Goal: Check status: Check status

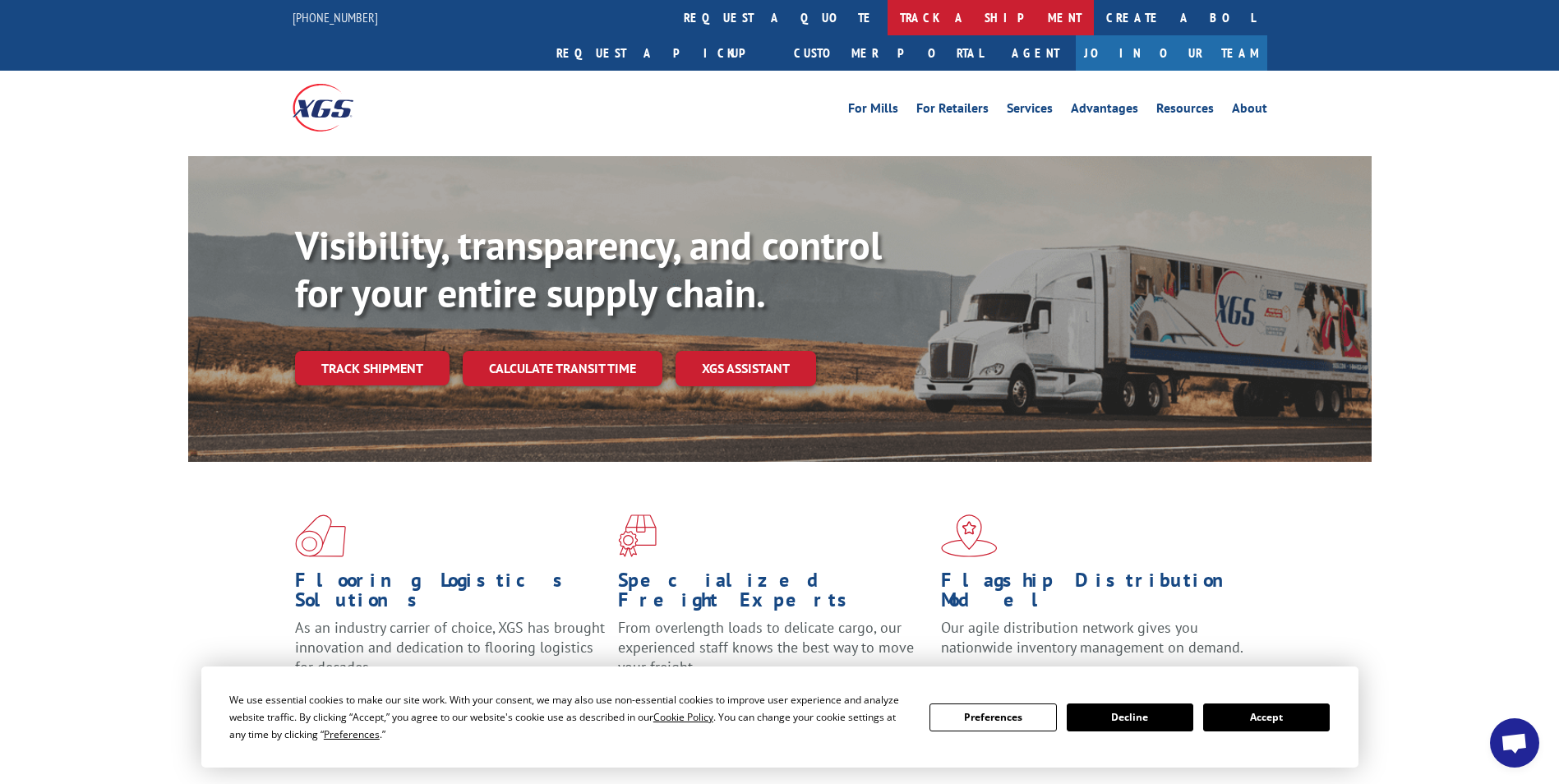
click at [888, 21] on link "track a shipment" at bounding box center [991, 18] width 206 height 36
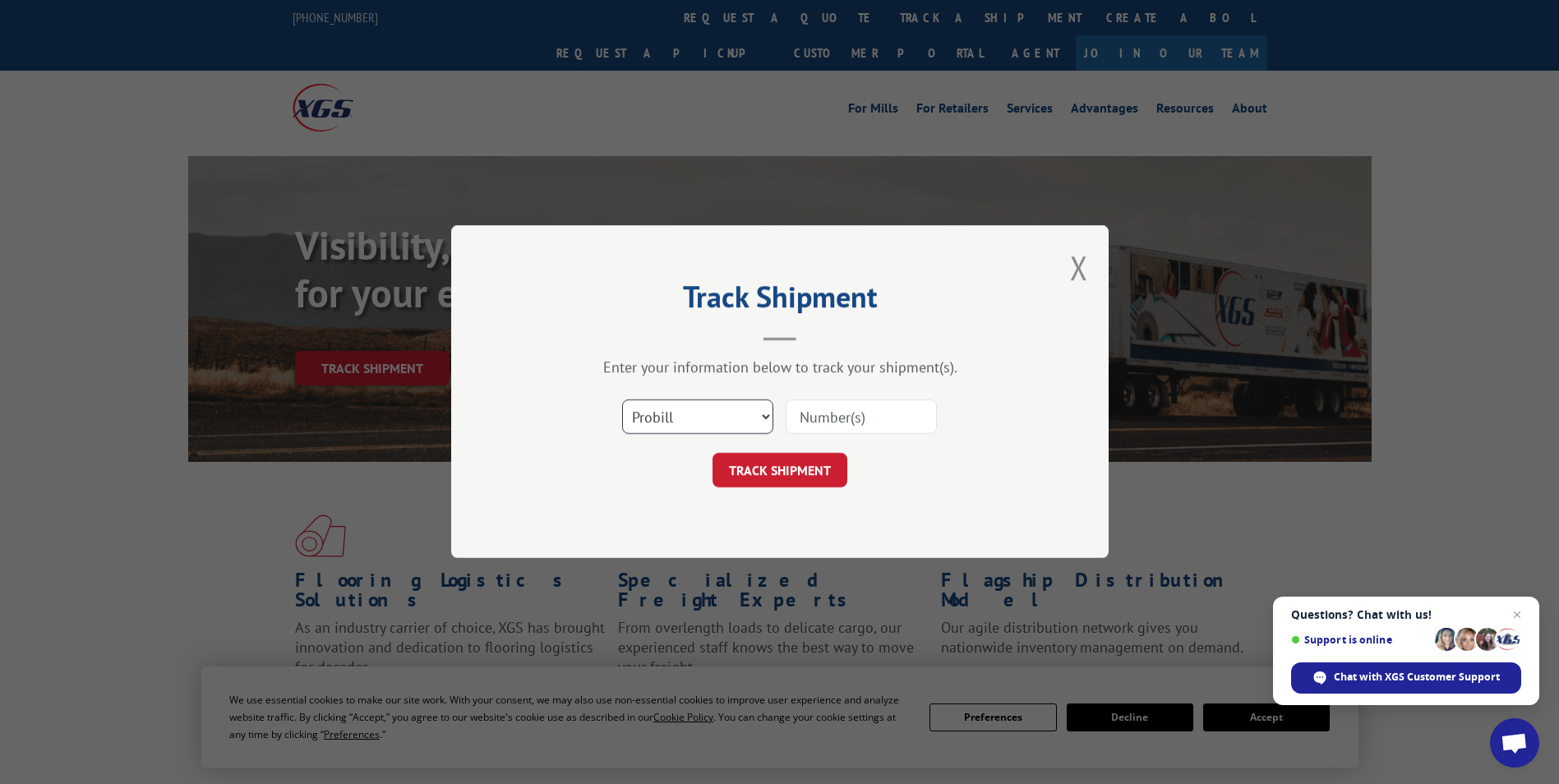
click at [766, 415] on select "Select category... Probill BOL PO" at bounding box center [698, 417] width 151 height 35
select select "bol"
click at [623, 400] on select "Select category... Probill BOL PO" at bounding box center [698, 417] width 151 height 35
click at [865, 418] on input at bounding box center [862, 417] width 151 height 35
type input "2873627"
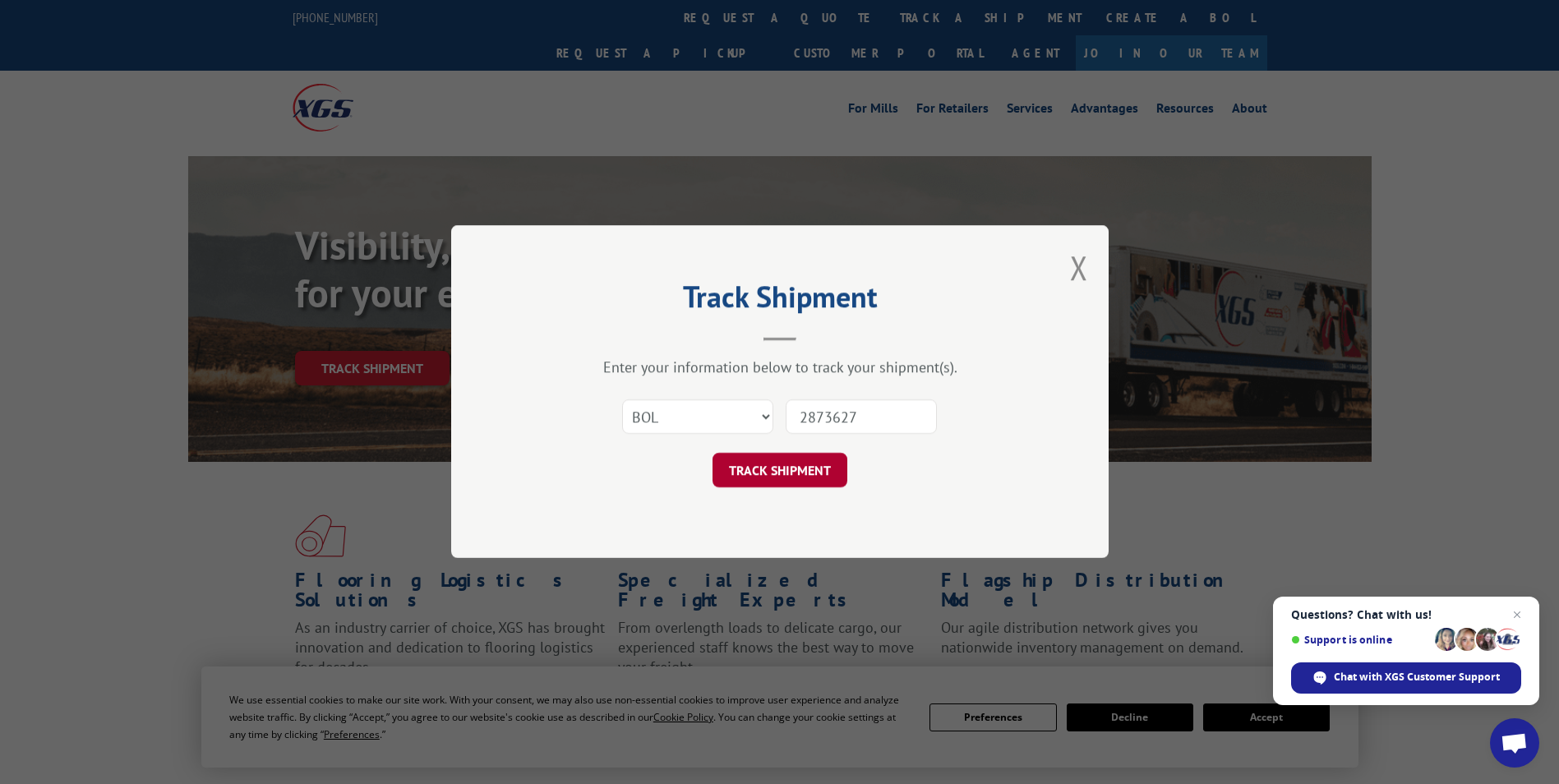
click at [821, 468] on button "TRACK SHIPMENT" at bounding box center [780, 470] width 135 height 35
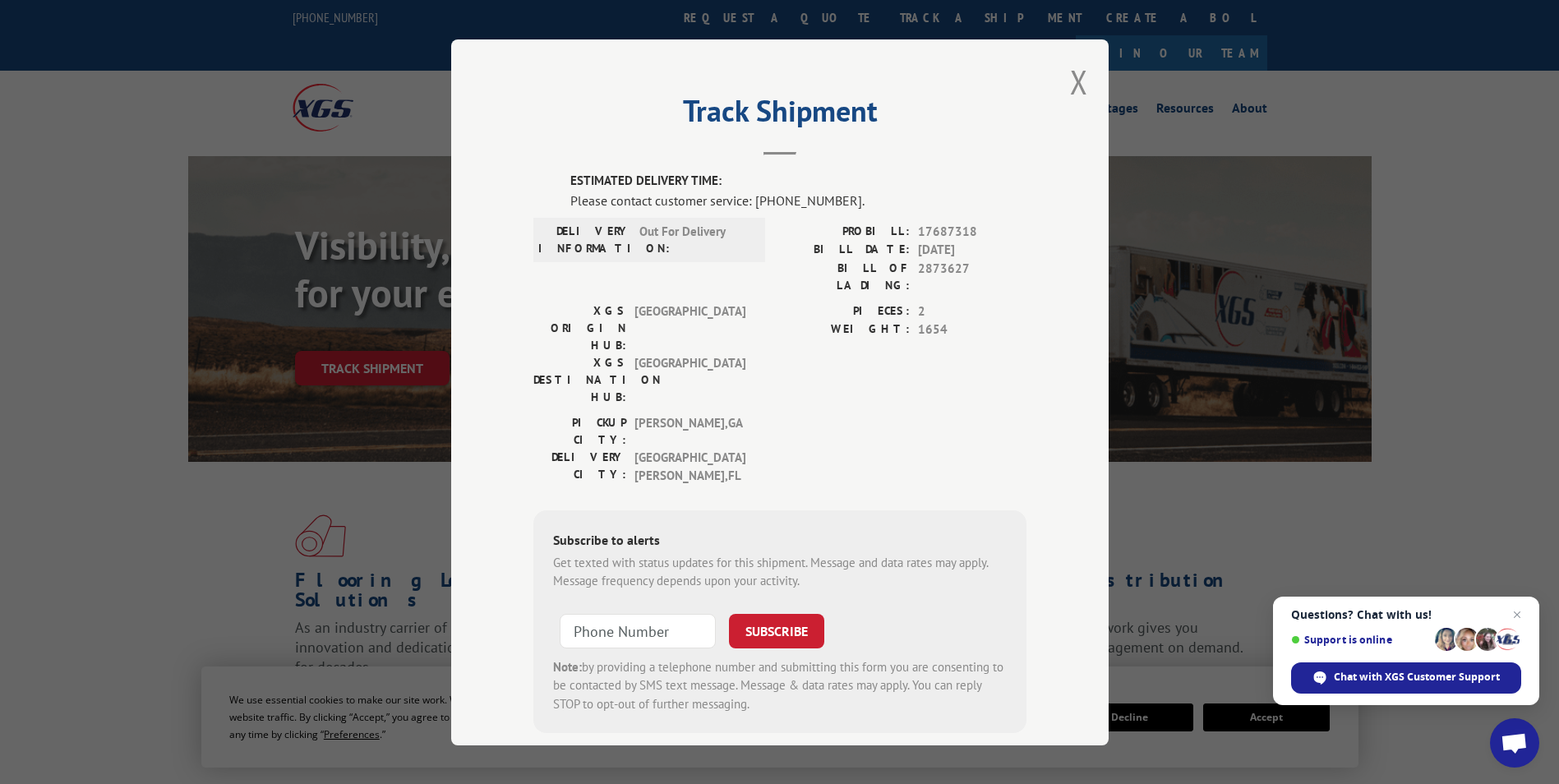
click at [1070, 87] on button "Close modal" at bounding box center [1079, 81] width 18 height 44
